Goal: Task Accomplishment & Management: Use online tool/utility

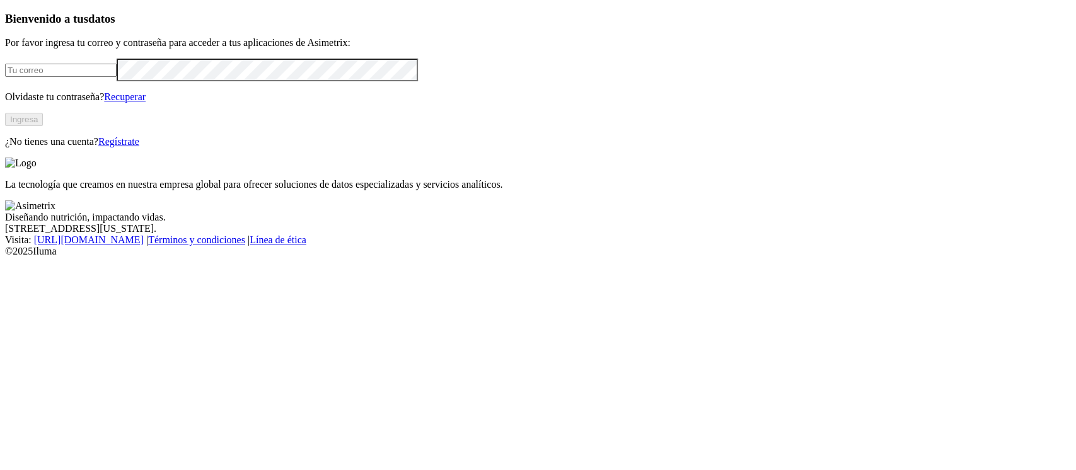
type input "[PERSON_NAME][EMAIL_ADDRESS][PERSON_NAME][DOMAIN_NAME]"
click at [43, 126] on button "Ingresa" at bounding box center [24, 119] width 38 height 13
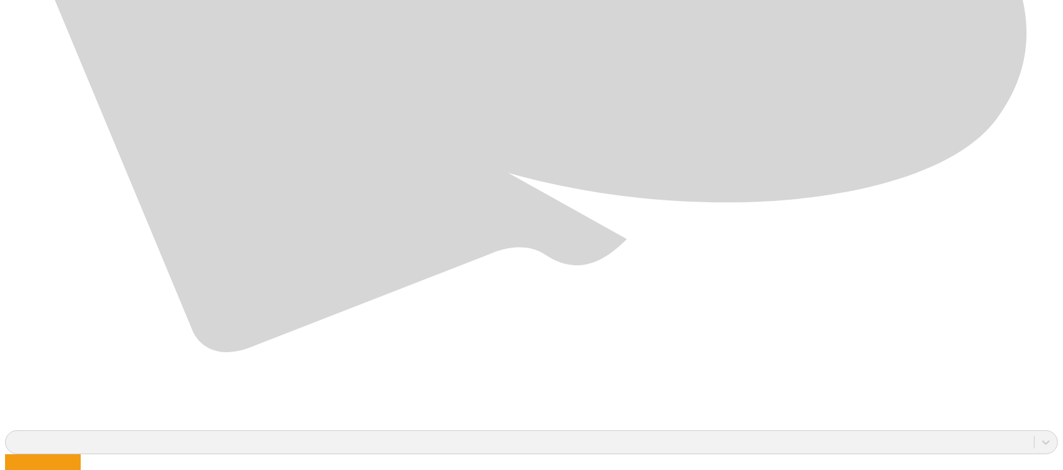
scroll to position [1089, 0]
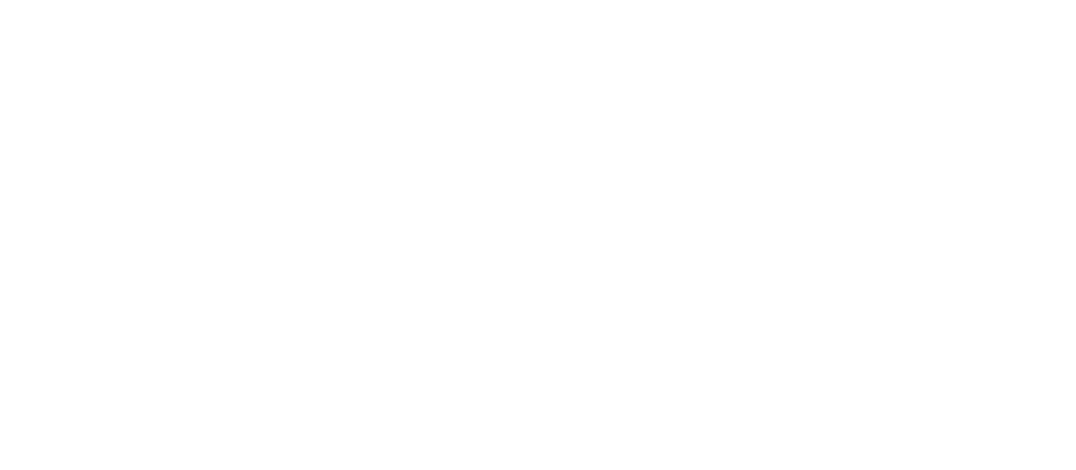
drag, startPoint x: 758, startPoint y: 204, endPoint x: 545, endPoint y: 209, distance: 213.8
type input "Agosto 2025"
paste input "Agosto 2025"
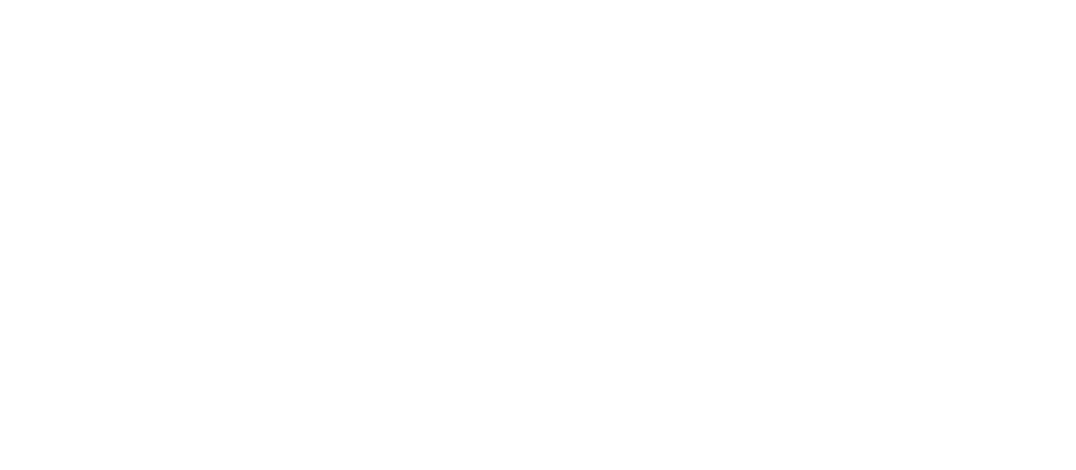
type input "Agosto 2025"
paste input "Agosto 2025"
type input "Agosto 2025"
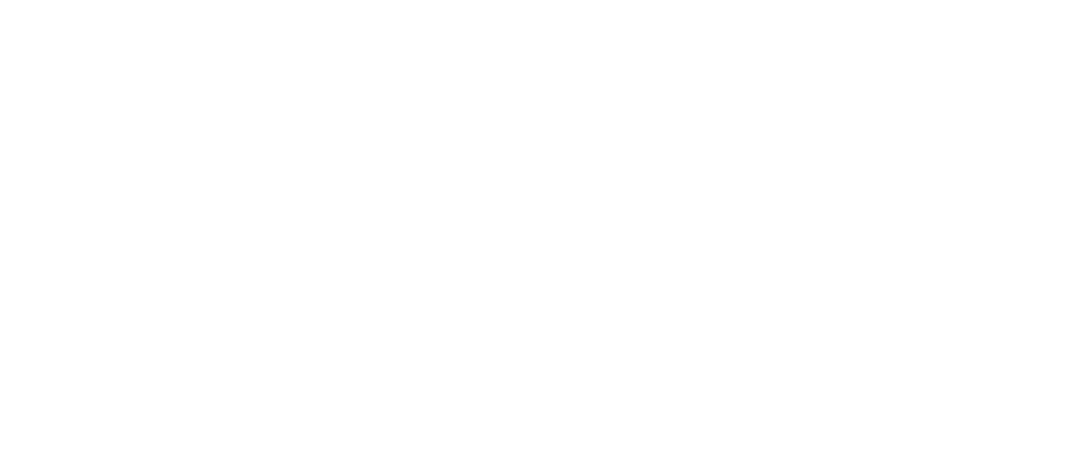
paste input "Agosto 2025"
type input "Agosto 2025"
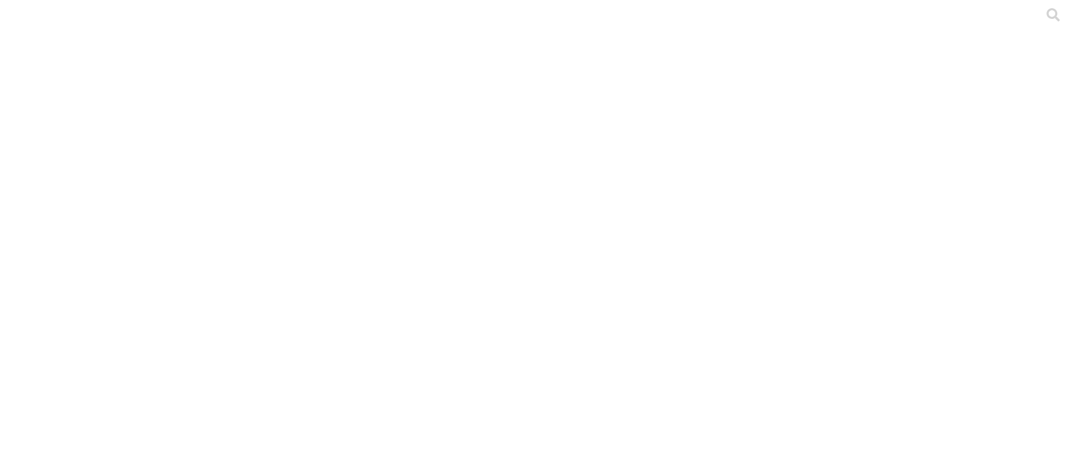
paste input "Agosto 2025"
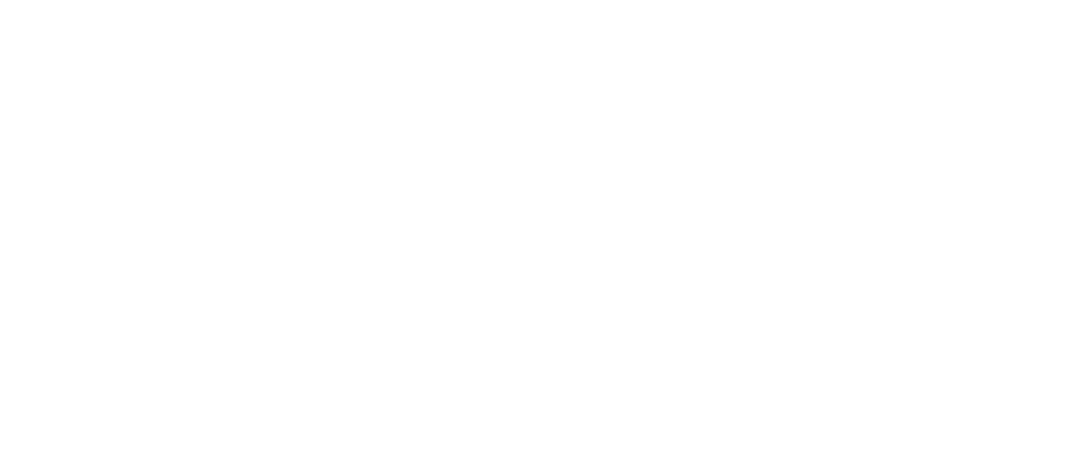
type input "Agosto 2025"
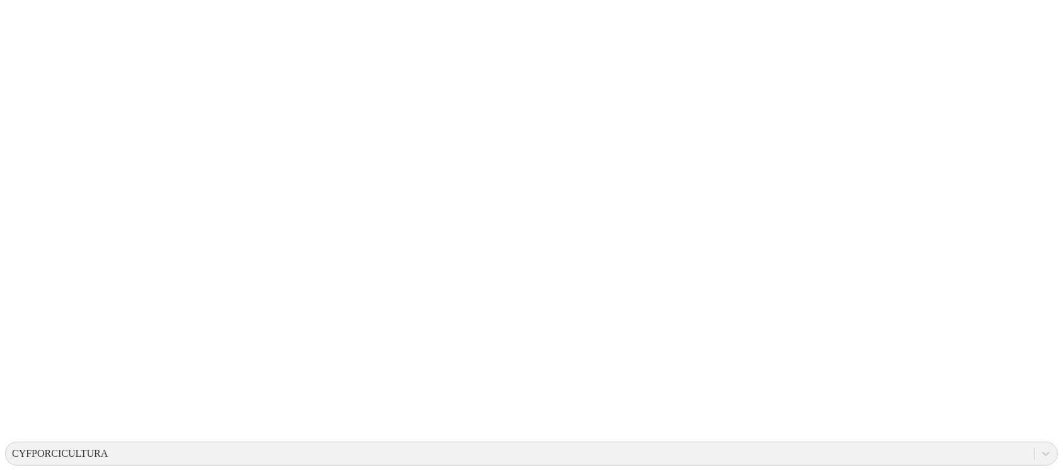
scroll to position [252, 0]
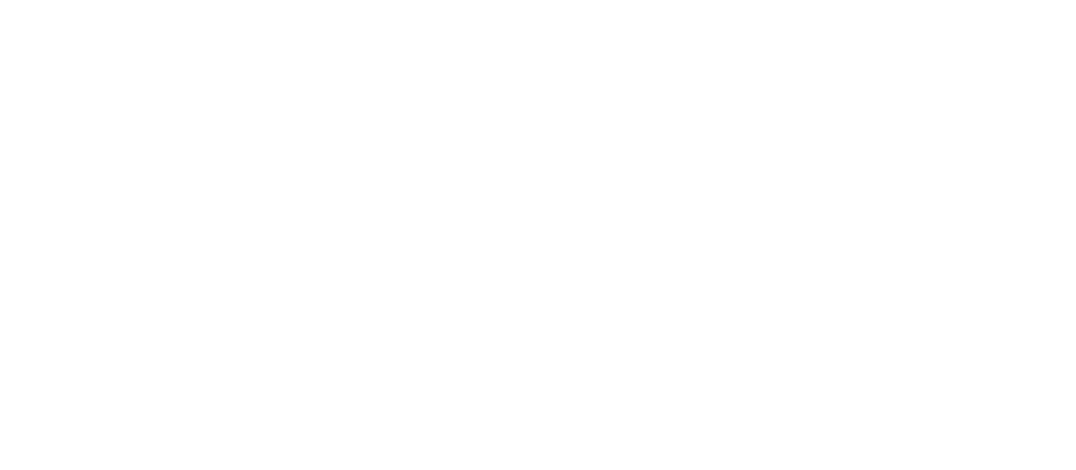
drag, startPoint x: 758, startPoint y: 202, endPoint x: 601, endPoint y: 200, distance: 157.0
type input "Septiembre 2025"
paste input "Septiembre 2025"
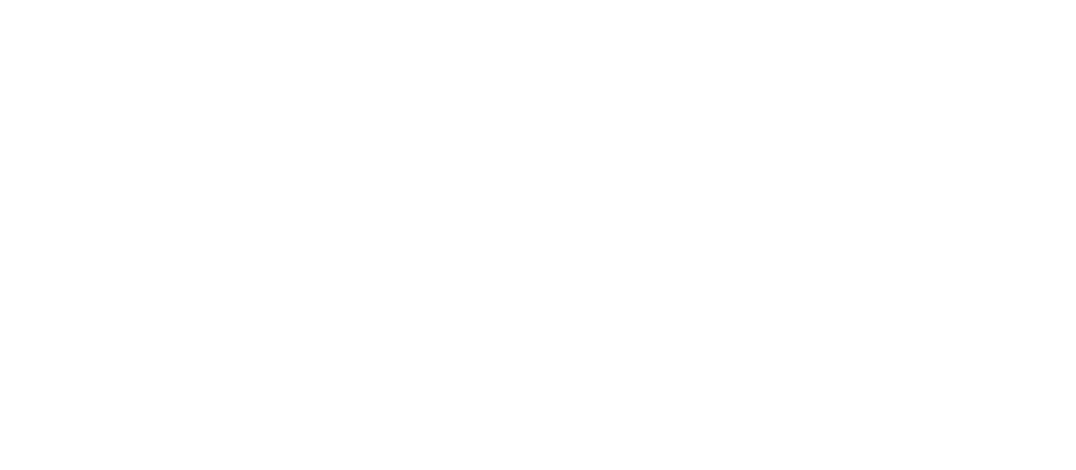
type input "Septiembre 2025"
paste input "Septiembre 2025"
type input "Septiembre 2025"
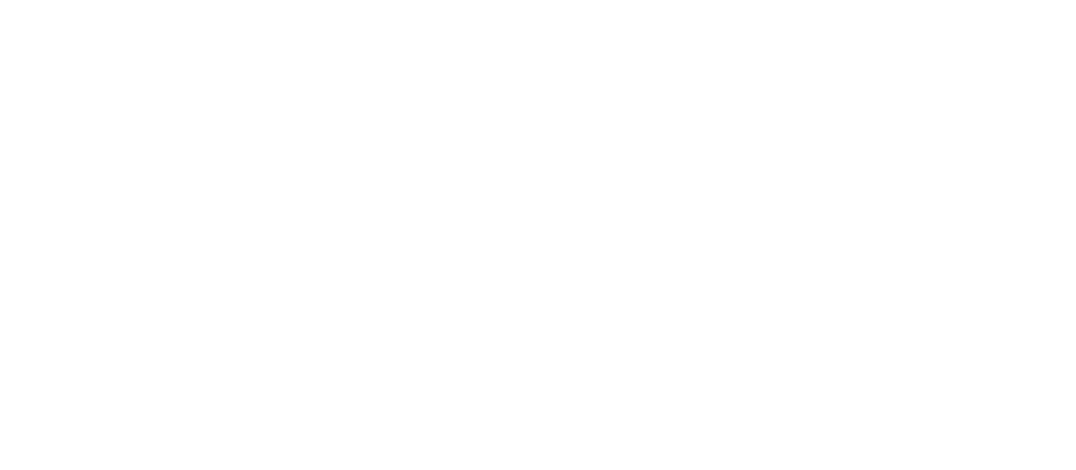
paste input "Septiembre 2025"
drag, startPoint x: 760, startPoint y: 204, endPoint x: 513, endPoint y: 204, distance: 246.5
type input "Agosto 2025"
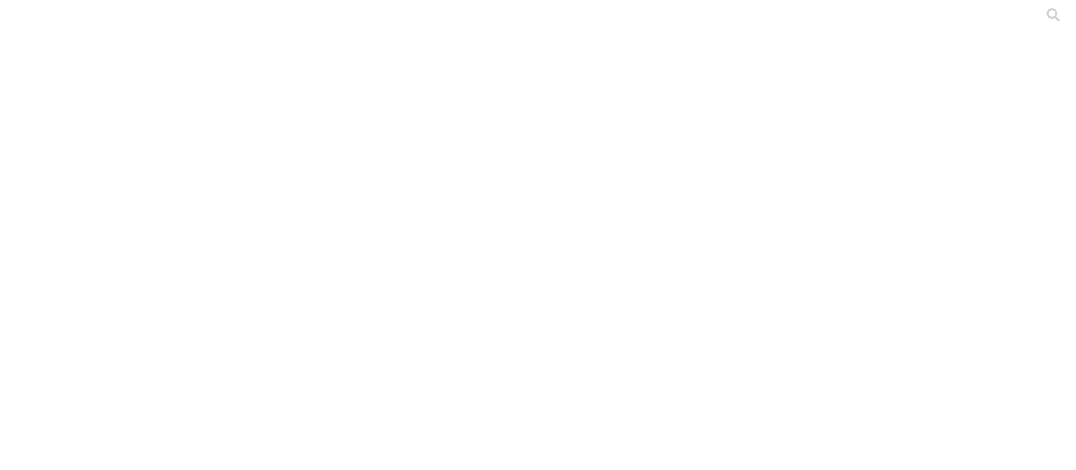
type input "Agosto 2025"
